Goal: Task Accomplishment & Management: Complete application form

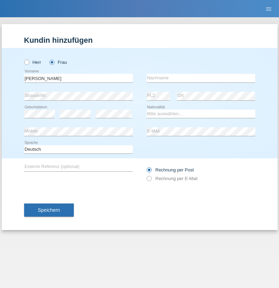
type input "[PERSON_NAME]"
click at [201, 78] on input "text" at bounding box center [201, 78] width 109 height 9
type input "[PERSON_NAME]"
select select "CH"
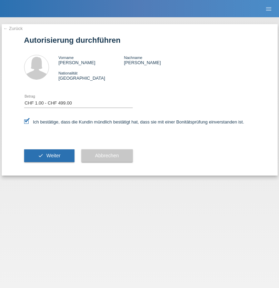
select select "1"
click at [49, 156] on span "Weiter" at bounding box center [53, 156] width 14 height 6
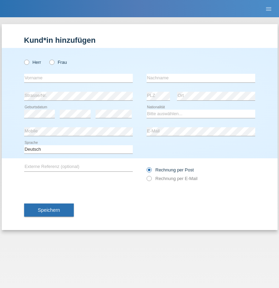
radio input "true"
click at [78, 78] on input "text" at bounding box center [78, 78] width 109 height 9
type input "[PERSON_NAME]"
click at [201, 78] on input "text" at bounding box center [201, 78] width 109 height 9
type input "Elezi"
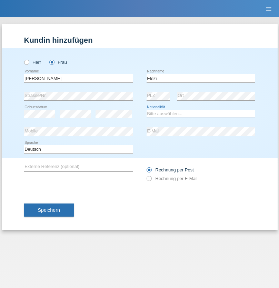
select select "MK"
select select "C"
select select "28"
select select "01"
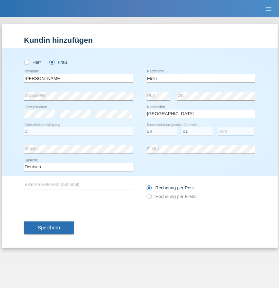
select select "1998"
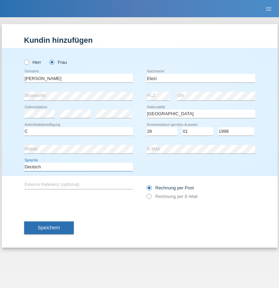
select select "en"
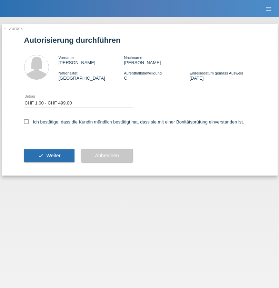
select select "1"
checkbox input "true"
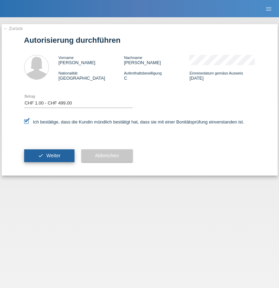
click at [49, 156] on span "Weiter" at bounding box center [53, 156] width 14 height 6
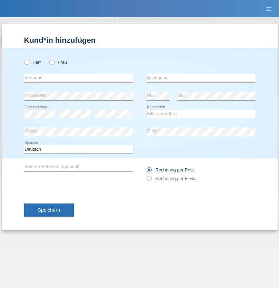
radio input "true"
click at [78, 78] on input "text" at bounding box center [78, 78] width 109 height 9
type input "[PERSON_NAME]"
click at [201, 78] on input "text" at bounding box center [201, 78] width 109 height 9
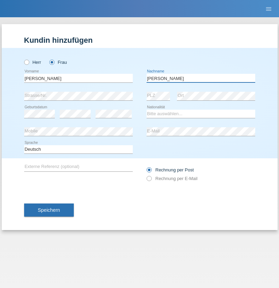
type input "[PERSON_NAME]"
select select "TN"
select select "C"
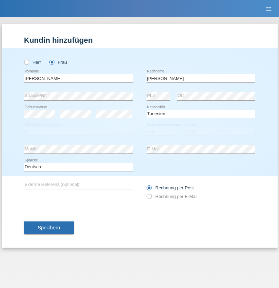
select select "30"
select select "01"
select select "2021"
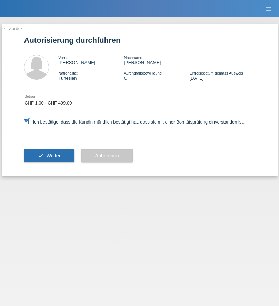
select select "1"
click at [49, 156] on span "Weiter" at bounding box center [53, 156] width 14 height 6
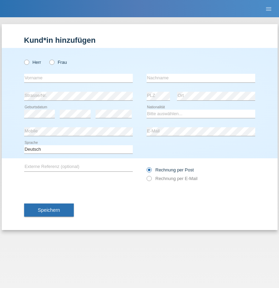
radio input "true"
click at [78, 78] on input "text" at bounding box center [78, 78] width 109 height 9
type input "[PERSON_NAME]"
click at [201, 78] on input "text" at bounding box center [201, 78] width 109 height 9
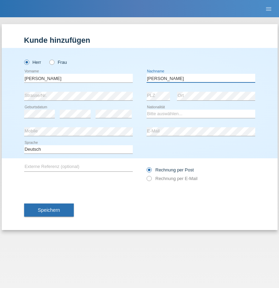
type input "[PERSON_NAME]"
select select "DE"
select select "C"
select select "26"
select select "05"
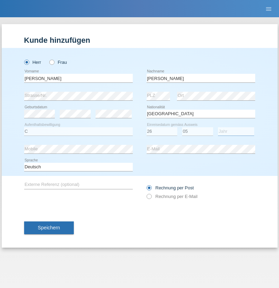
select select "2021"
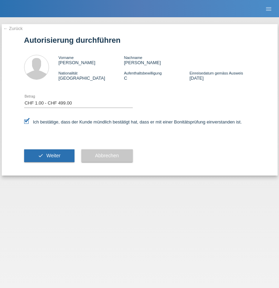
select select "1"
click at [49, 156] on span "Weiter" at bounding box center [53, 156] width 14 height 6
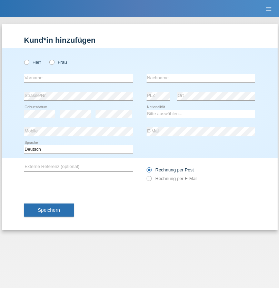
radio input "true"
click at [78, 78] on input "text" at bounding box center [78, 78] width 109 height 9
type input "[PERSON_NAME]"
click at [201, 78] on input "text" at bounding box center [201, 78] width 109 height 9
type input "Zellner"
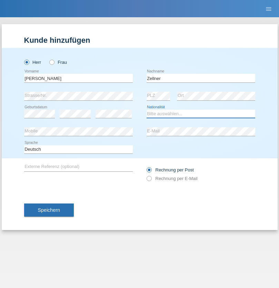
select select "DE"
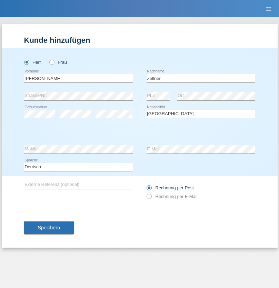
select select "C"
select select "26"
select select "05"
select select "2021"
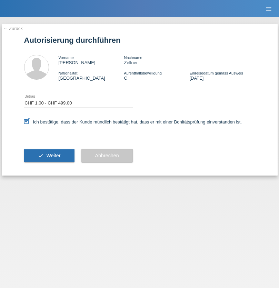
select select "1"
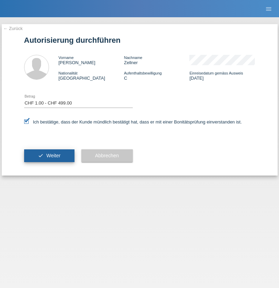
click at [49, 156] on span "Weiter" at bounding box center [53, 156] width 14 height 6
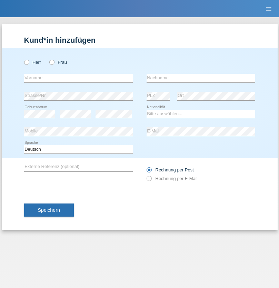
radio input "true"
click at [78, 78] on input "text" at bounding box center [78, 78] width 109 height 9
type input "Maria"
click at [201, 78] on input "text" at bounding box center [201, 78] width 109 height 9
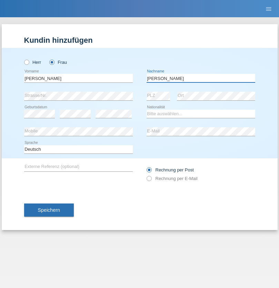
type input "Gomes"
select select "AO"
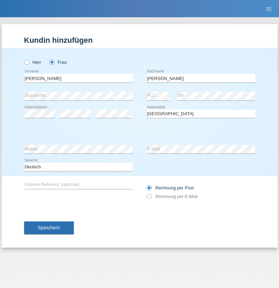
select select "C"
select select "20"
select select "04"
select select "2009"
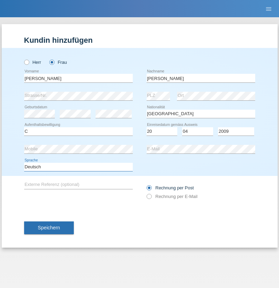
select select "en"
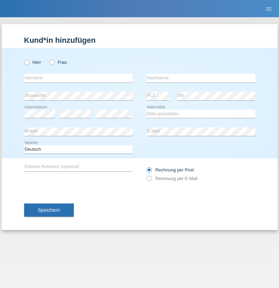
radio input "true"
click at [78, 78] on input "text" at bounding box center [78, 78] width 109 height 9
type input "Mohammad Qais"
click at [201, 78] on input "text" at bounding box center [201, 78] width 109 height 9
type input "Nemani"
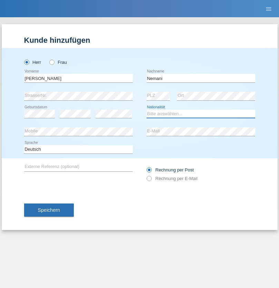
select select "AF"
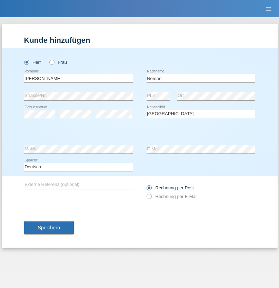
select select "C"
select select "02"
select select "01"
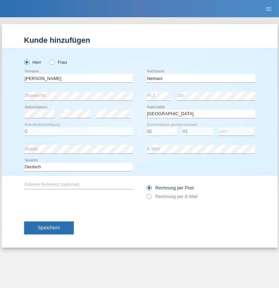
select select "2021"
